Goal: Task Accomplishment & Management: Manage account settings

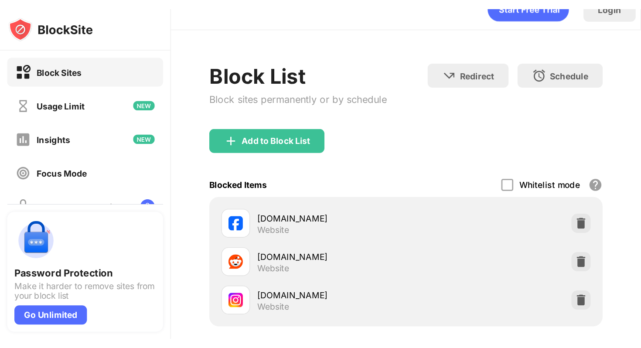
scroll to position [20, 0]
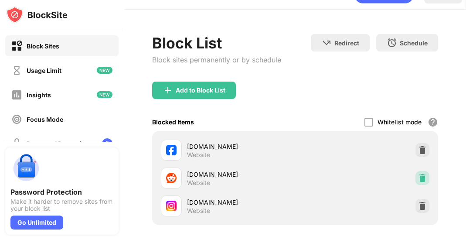
click at [425, 183] on div at bounding box center [422, 178] width 14 height 14
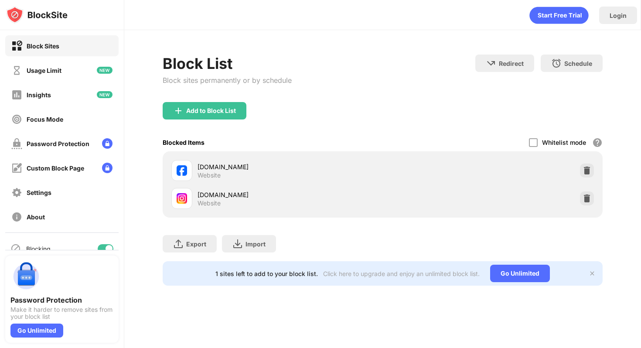
scroll to position [0, 0]
click at [587, 200] on img at bounding box center [586, 198] width 9 height 9
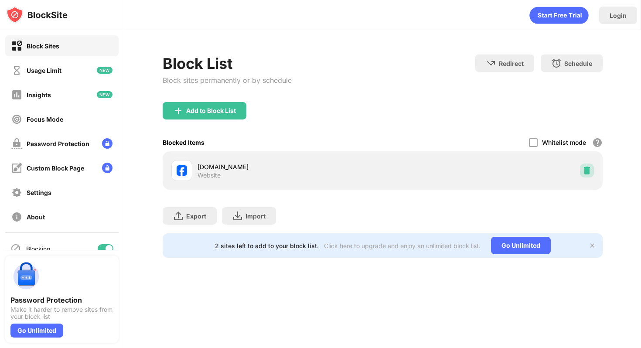
click at [584, 167] on img at bounding box center [586, 170] width 9 height 9
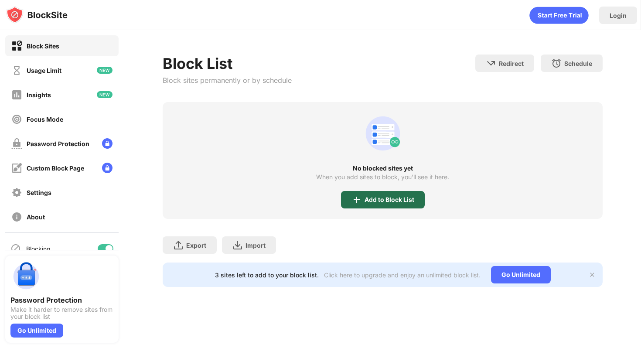
click at [384, 193] on div "Add to Block List" at bounding box center [383, 199] width 84 height 17
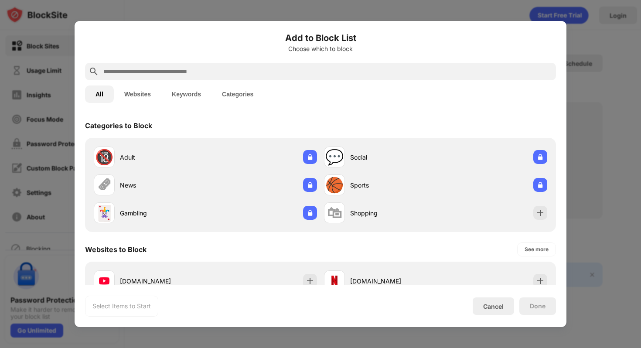
click at [188, 69] on input "text" at bounding box center [327, 71] width 450 height 10
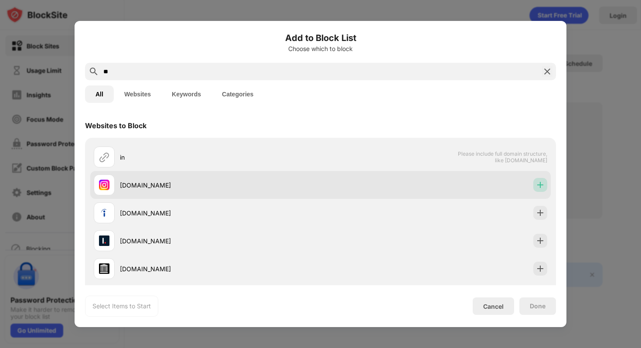
click at [543, 183] on img at bounding box center [540, 184] width 9 height 9
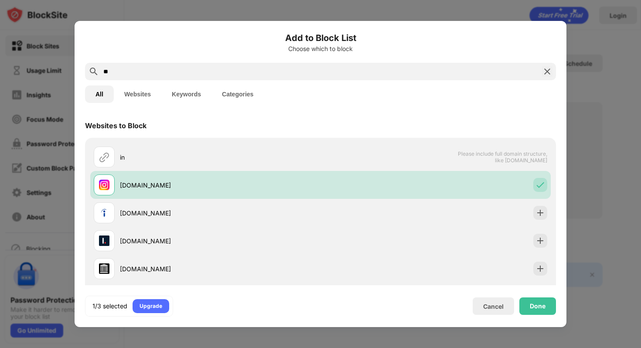
drag, startPoint x: 265, startPoint y: 70, endPoint x: 81, endPoint y: 57, distance: 183.9
click at [81, 57] on div "Add to Block List Choose which to block ** All Websites Keywords Categories Web…" at bounding box center [321, 174] width 492 height 306
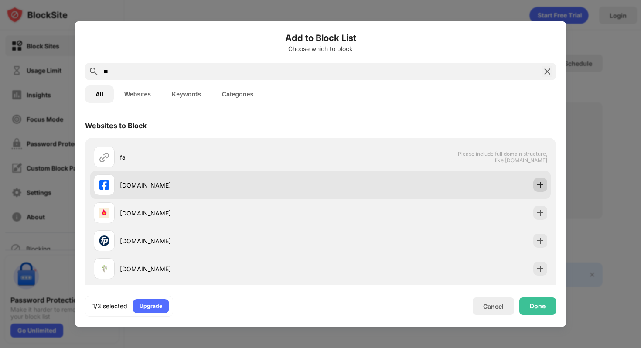
type input "**"
click at [540, 184] on img at bounding box center [540, 184] width 9 height 9
